Goal: Navigation & Orientation: Find specific page/section

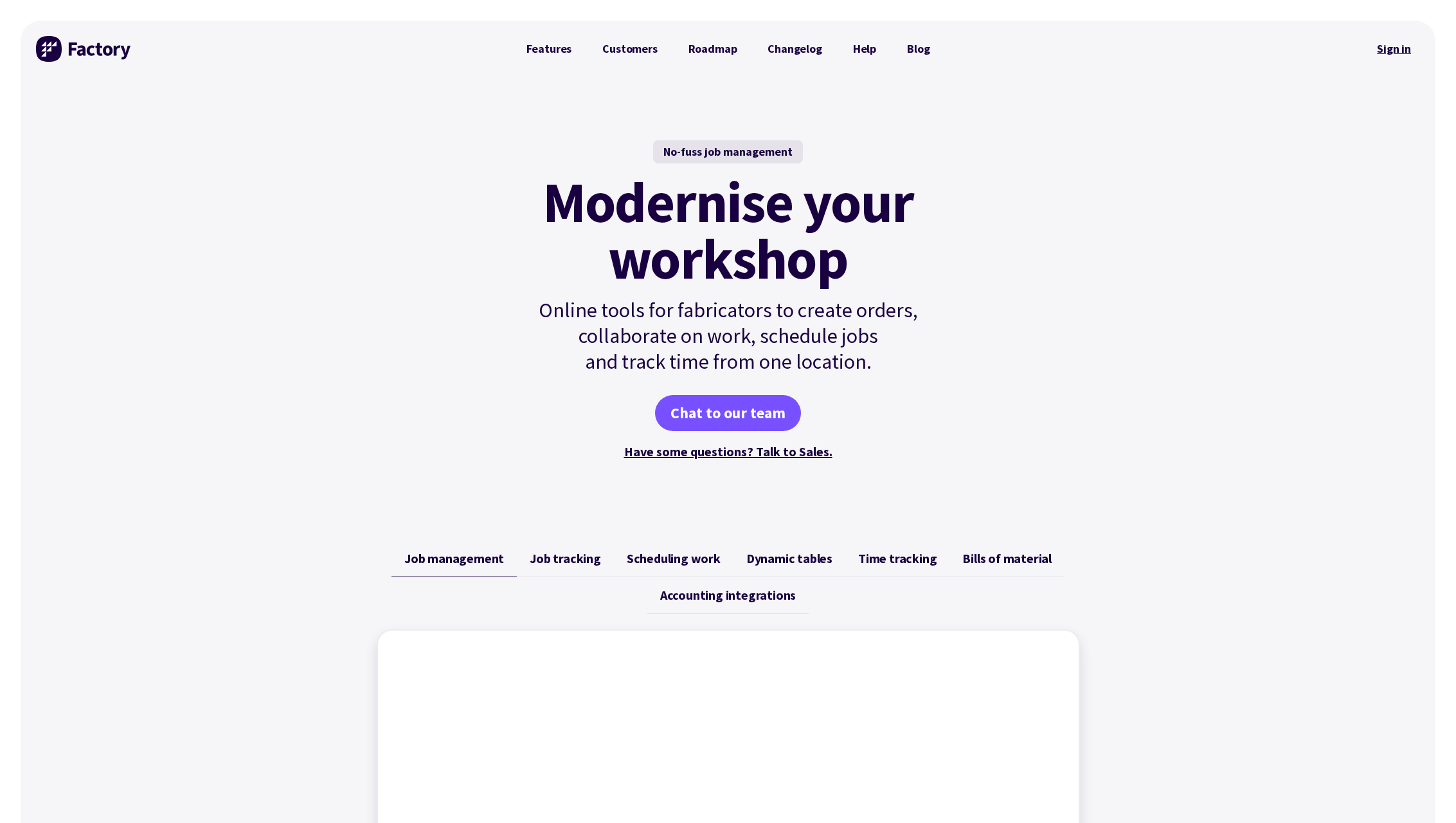
click at [1385, 48] on link "Sign in" at bounding box center [1394, 48] width 52 height 30
click at [728, 453] on link "Have some questions? Talk to Sales." at bounding box center [728, 451] width 208 height 16
click at [495, 365] on div "No-fuss job management Modernise your workshop Online tools for fabricators to …" at bounding box center [728, 300] width 466 height 447
click at [718, 52] on link "Roadmap" at bounding box center [713, 49] width 79 height 25
click at [101, 54] on img at bounding box center [85, 49] width 96 height 25
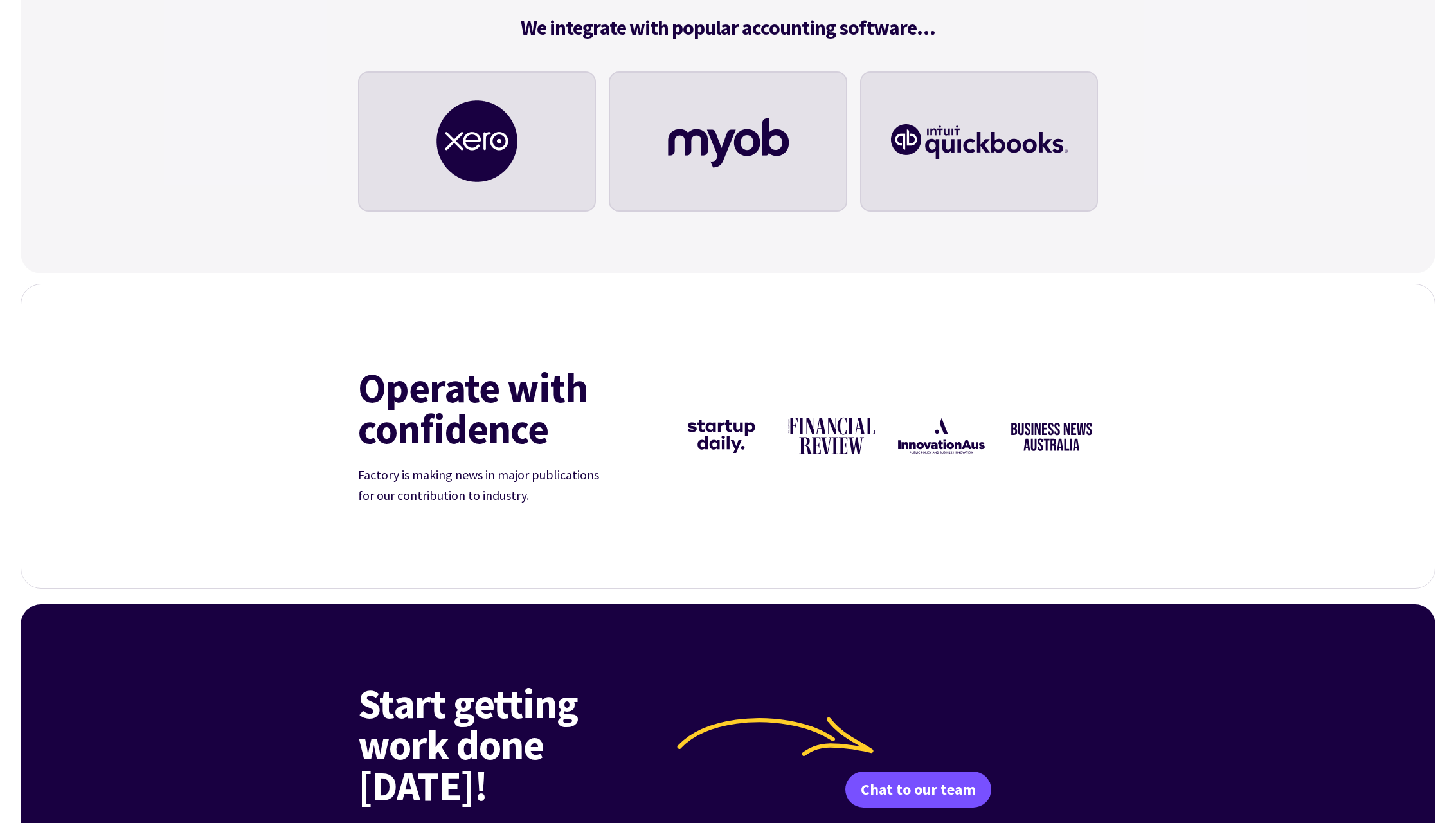
scroll to position [4788, 0]
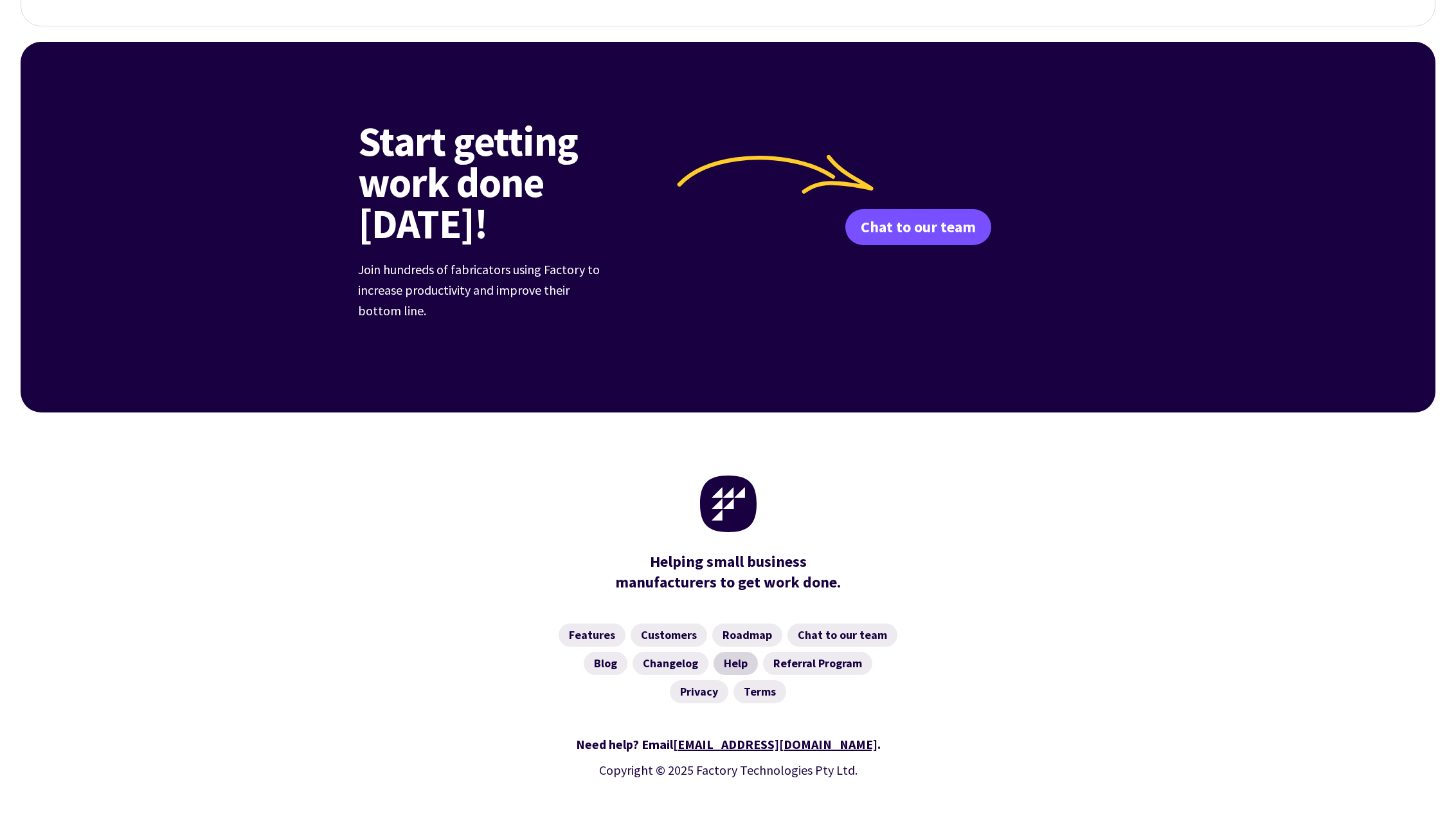
click at [742, 651] on link "Help" at bounding box center [736, 662] width 44 height 23
